Goal: Task Accomplishment & Management: Use online tool/utility

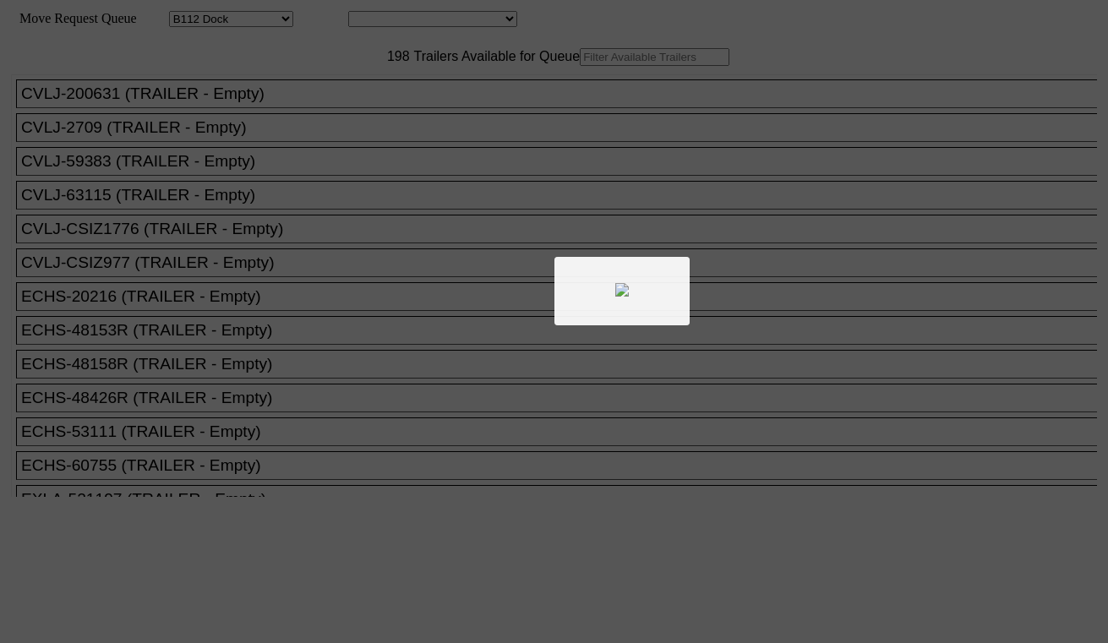
select select "121"
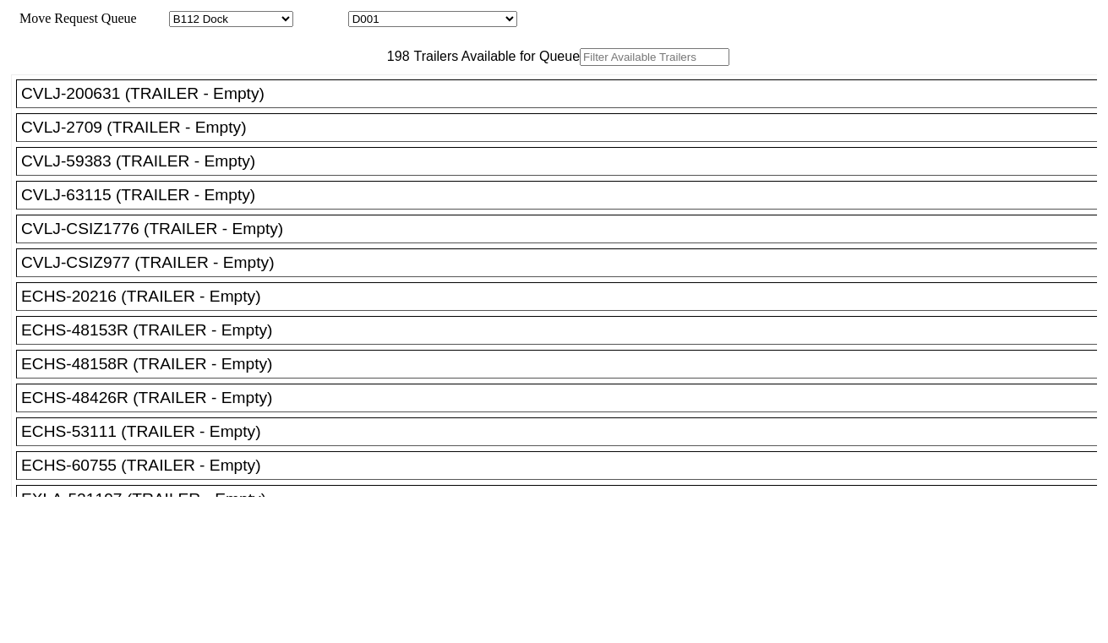
click at [580, 66] on input "text" at bounding box center [655, 57] width 150 height 18
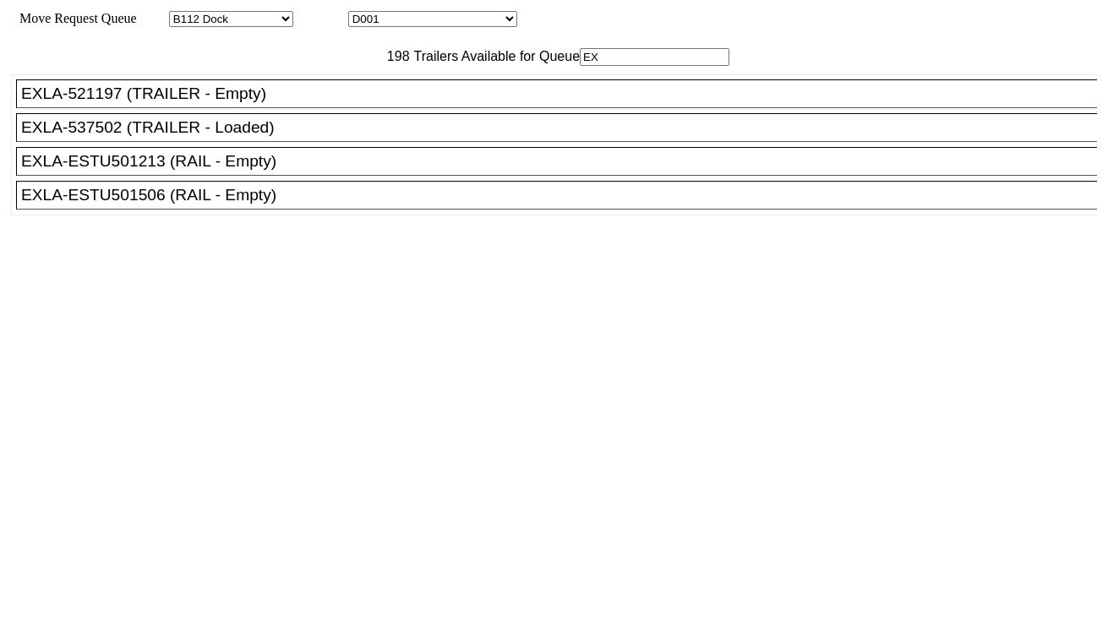
type input "EX"
click at [273, 171] on div "EXLA-ESTU501213 (RAIL - Empty)" at bounding box center [564, 161] width 1086 height 19
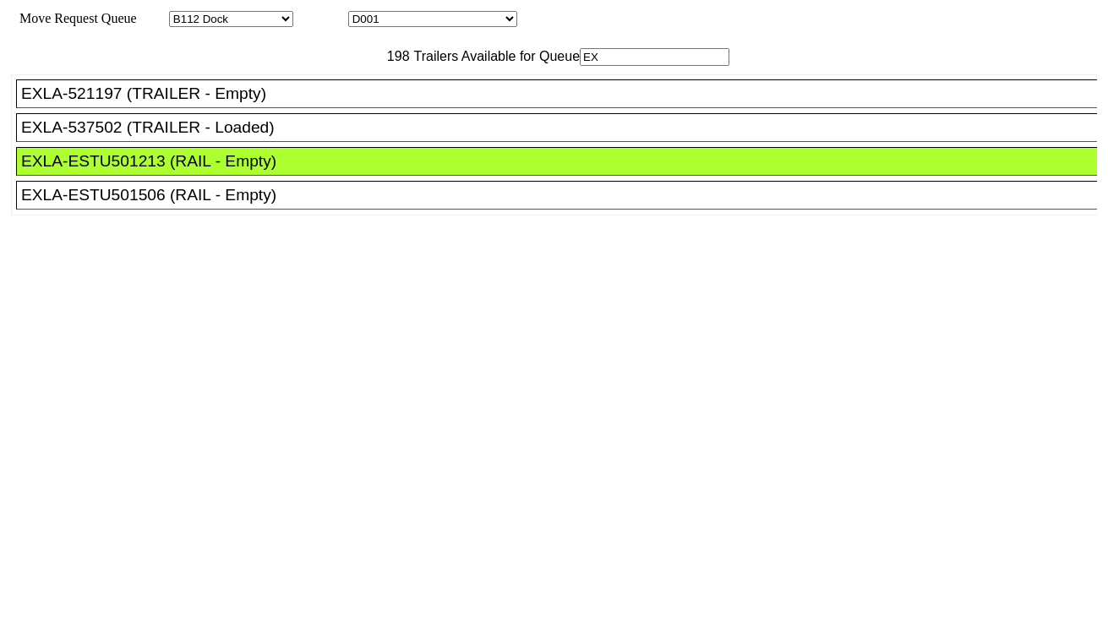
drag, startPoint x: 504, startPoint y: 221, endPoint x: 543, endPoint y: 250, distance: 49.0
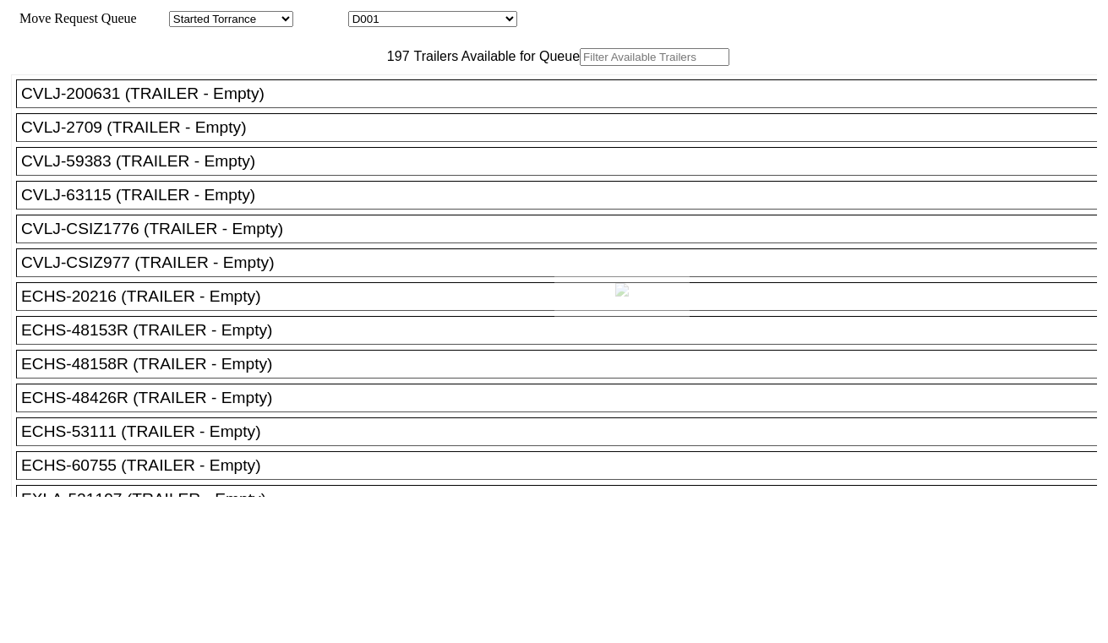
click at [271, 351] on div at bounding box center [554, 321] width 1108 height 643
click at [270, 306] on div "ECHS-20216 (TRAILER - Empty)" at bounding box center [564, 296] width 1086 height 19
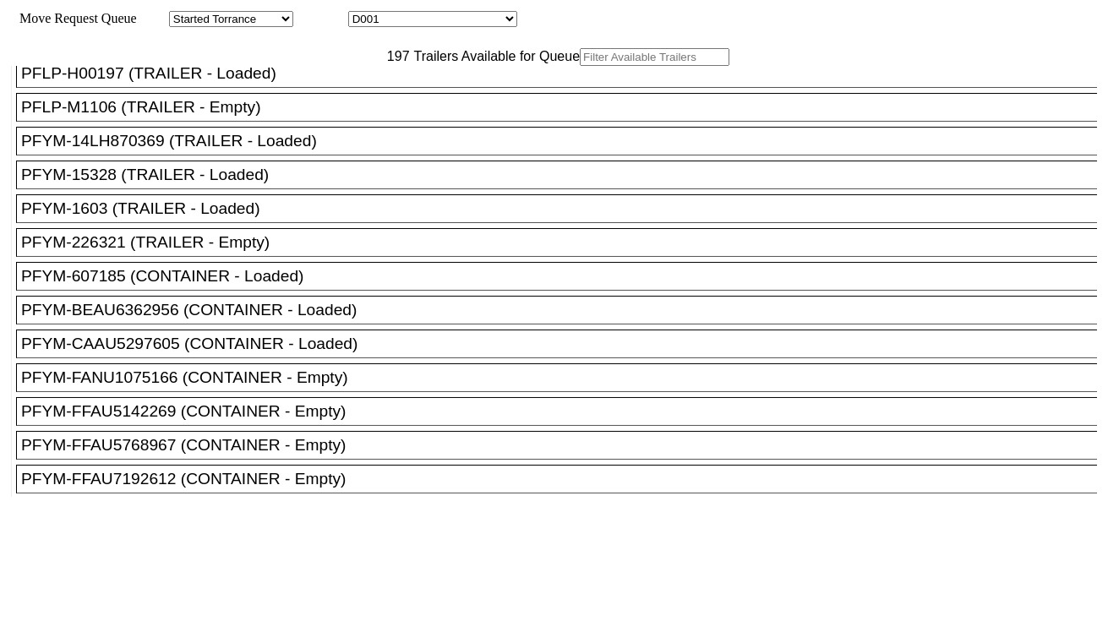
scroll to position [3850, 0]
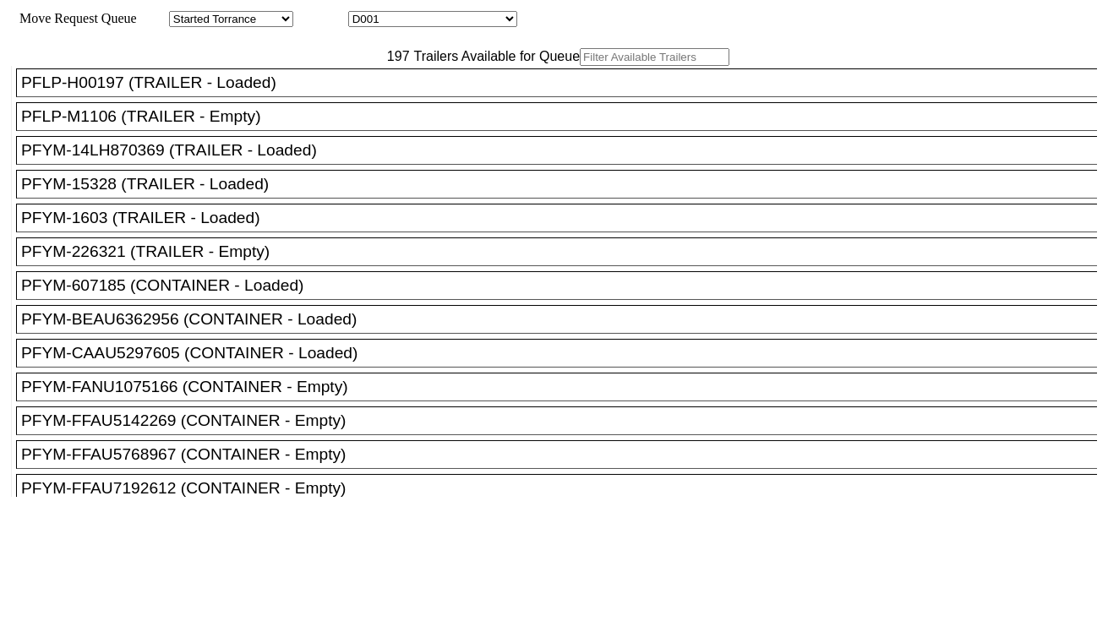
click at [276, 126] on div "PFLP-M1106 (TRAILER - Empty)" at bounding box center [564, 116] width 1086 height 19
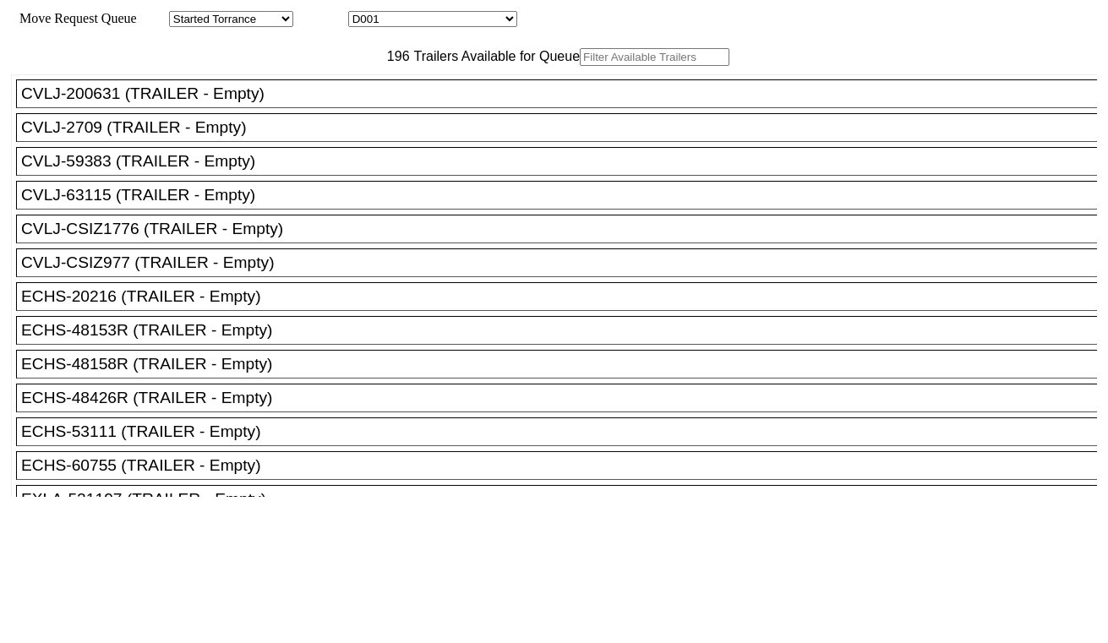
click at [580, 66] on input "text" at bounding box center [655, 57] width 150 height 18
paste input "GMEP53530"
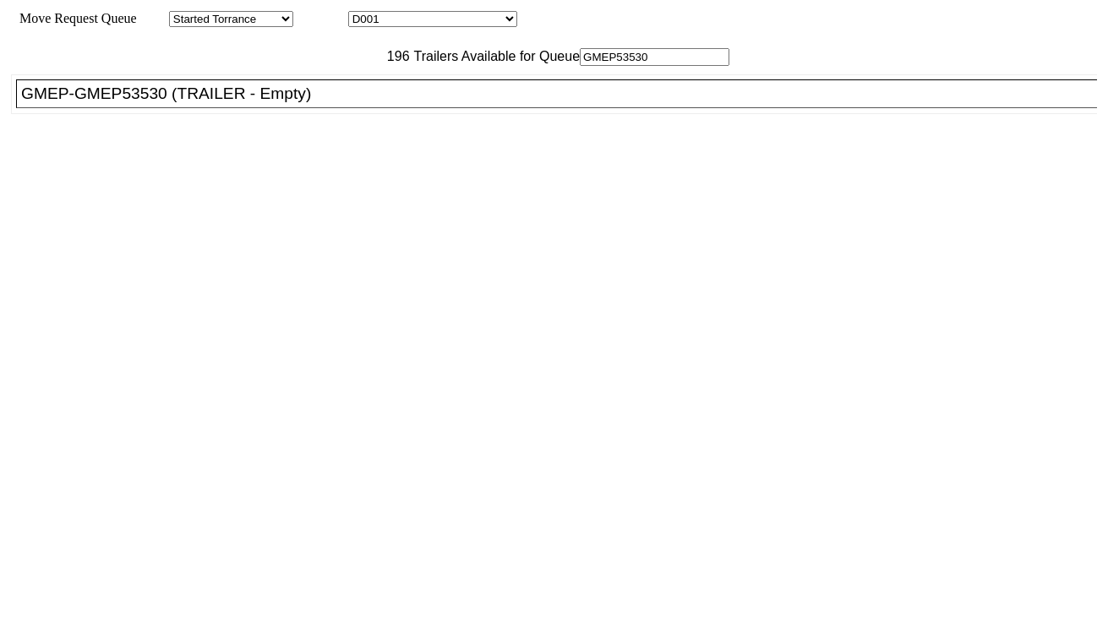
type input "GMEP53530"
click at [340, 103] on div "GMEP-GMEP53530 (TRAILER - Empty)" at bounding box center [564, 94] width 1086 height 19
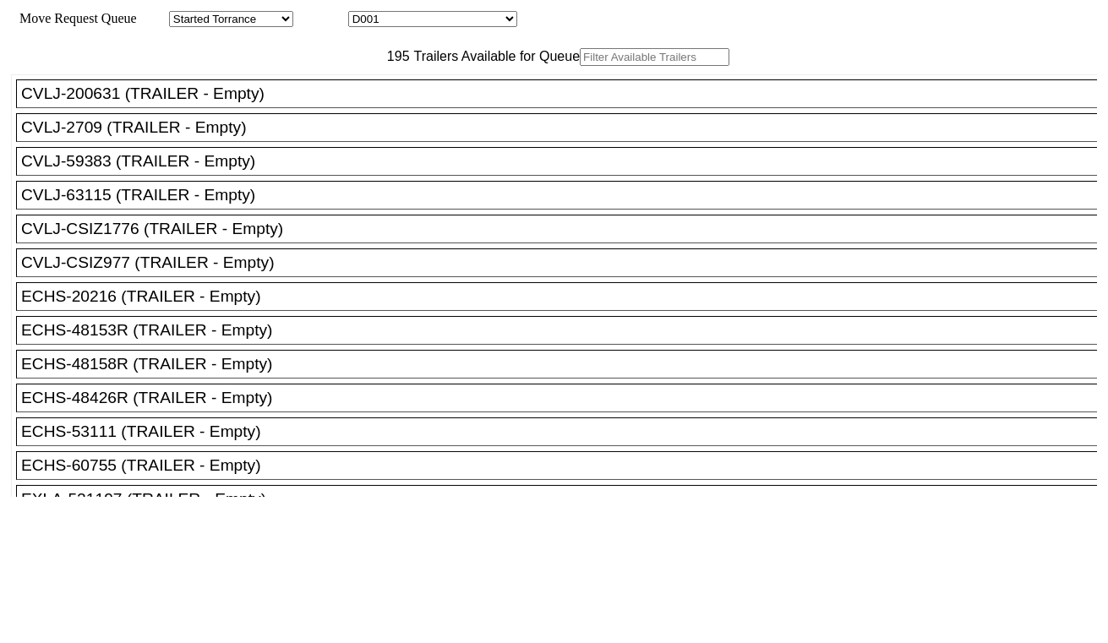
click at [580, 66] on input "text" at bounding box center [655, 57] width 150 height 18
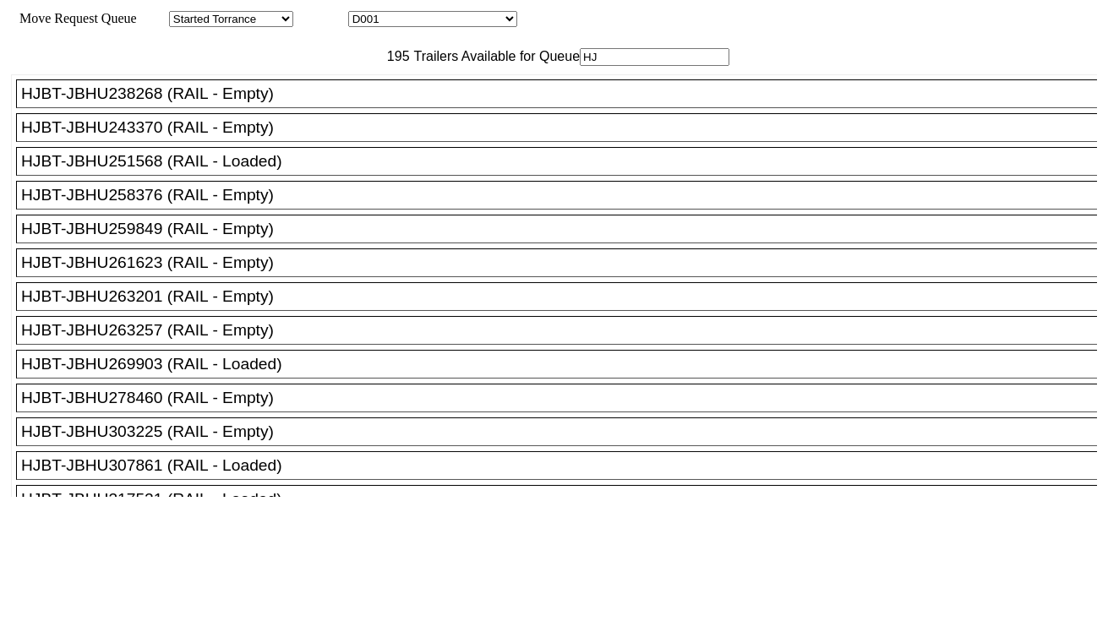
type input "HJ"
click at [267, 272] on div "HJBT-JBHU261623 (RAIL - Empty)" at bounding box center [564, 263] width 1086 height 19
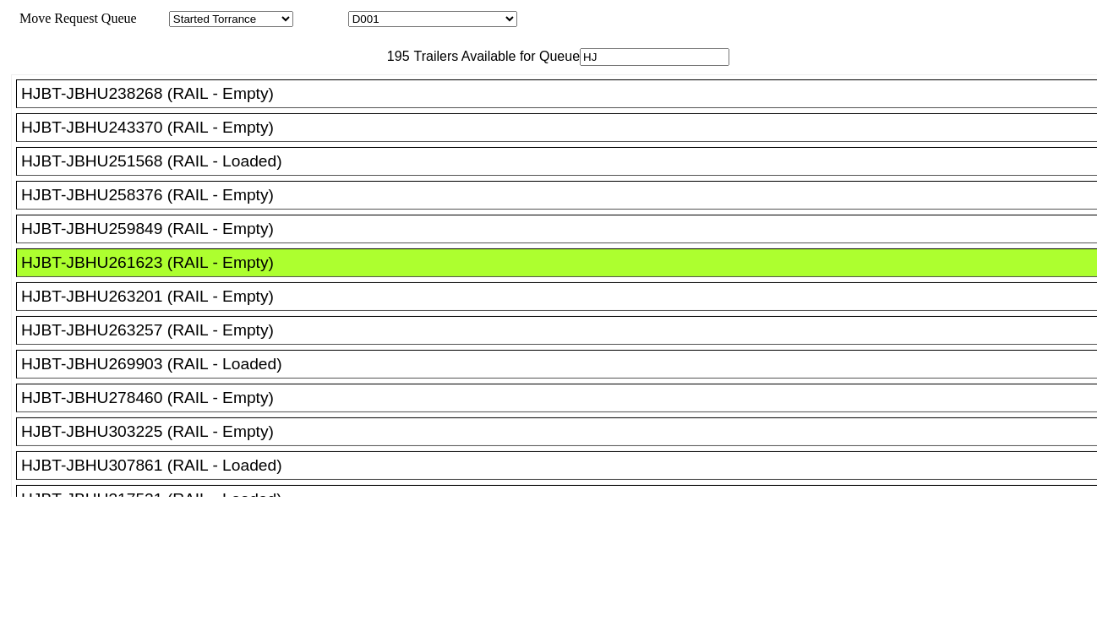
drag, startPoint x: 494, startPoint y: 238, endPoint x: 504, endPoint y: 237, distance: 9.4
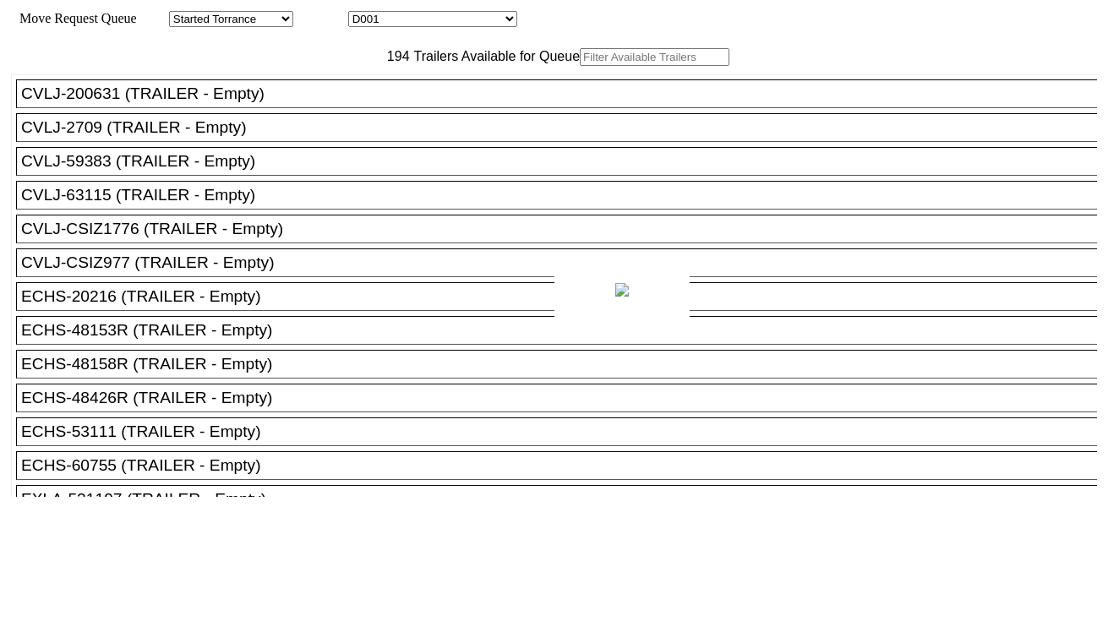
click at [310, 90] on div at bounding box center [554, 321] width 1108 height 643
click at [580, 66] on input "text" at bounding box center [655, 57] width 150 height 18
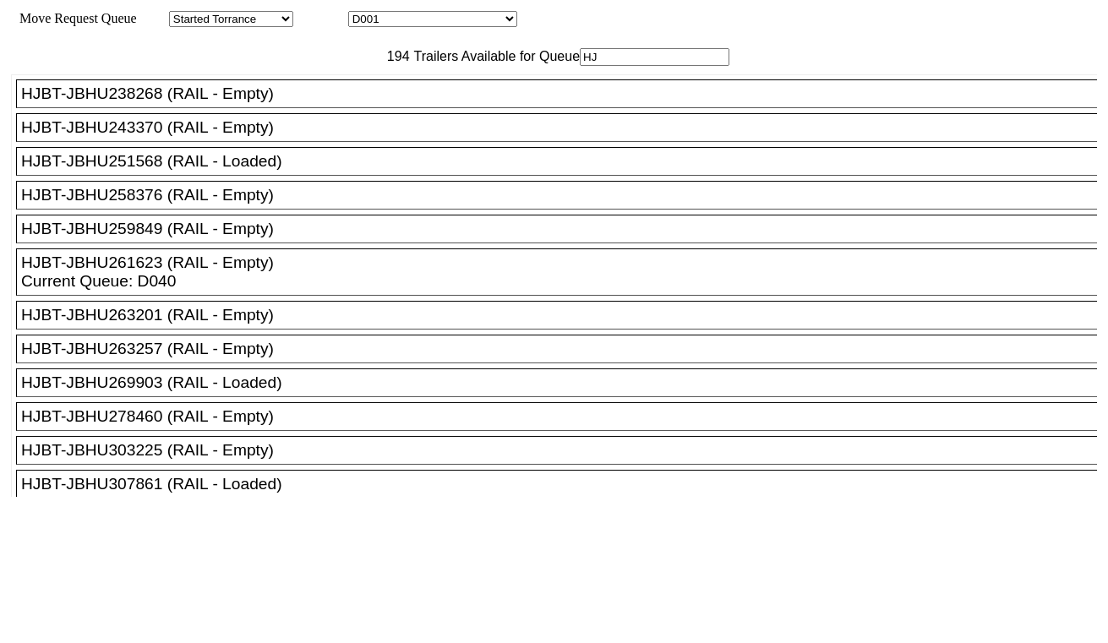
type input "HJ"
click at [264, 358] on div "HJBT-JBHU263257 (RAIL - Empty)" at bounding box center [564, 349] width 1086 height 19
